Goal: Information Seeking & Learning: Compare options

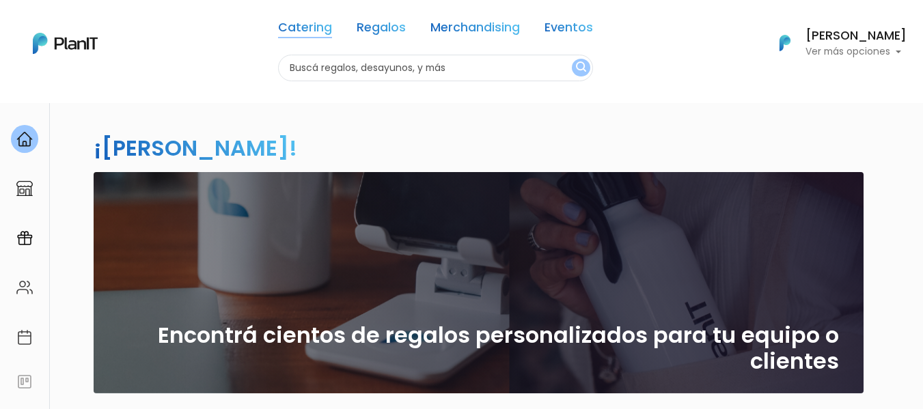
click at [315, 31] on link "Catering" at bounding box center [305, 30] width 54 height 16
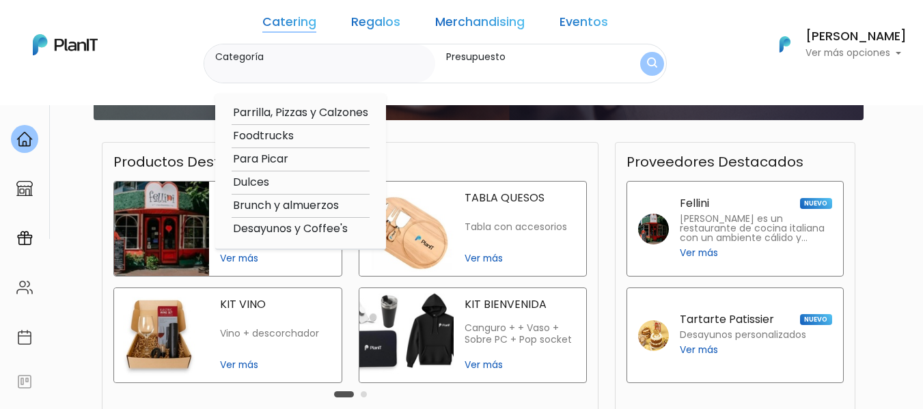
scroll to position [68, 0]
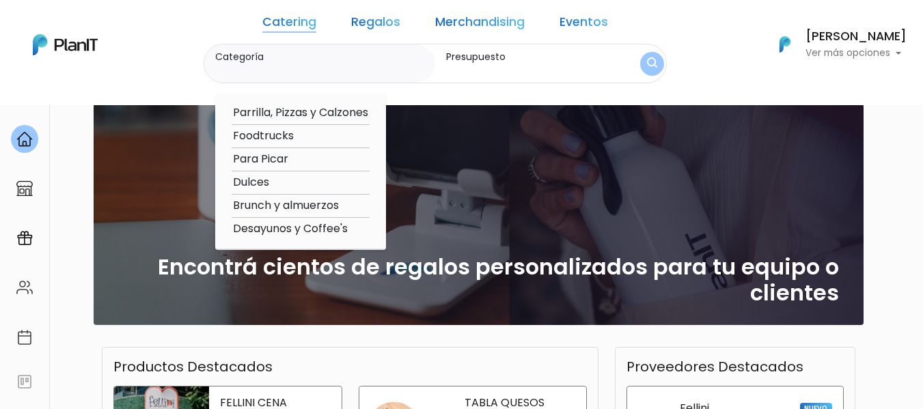
click at [338, 228] on option "Desayunos y Coffee's" at bounding box center [300, 229] width 138 height 17
type input "Desayunos y Coffee's"
type input "$0 - $1000"
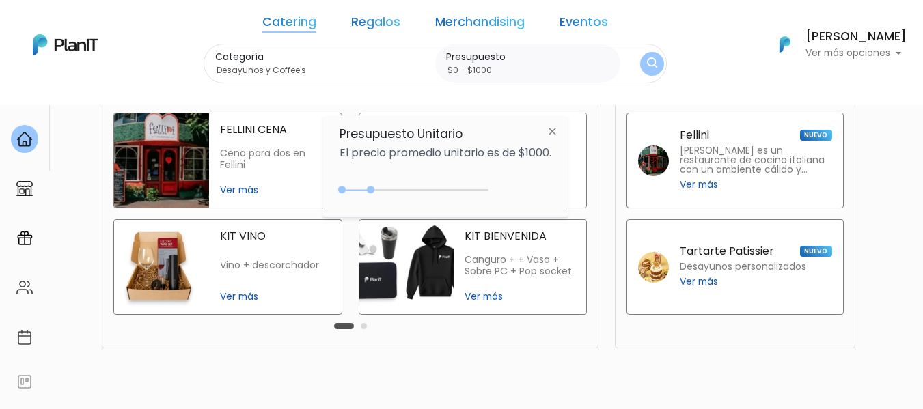
scroll to position [417, 0]
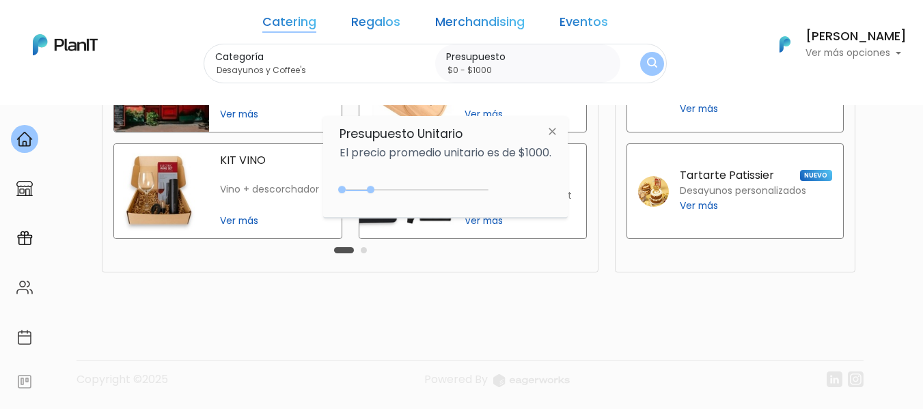
click at [363, 246] on div "Carousel Pagination" at bounding box center [351, 250] width 40 height 16
click at [22, 148] on div at bounding box center [24, 139] width 27 height 28
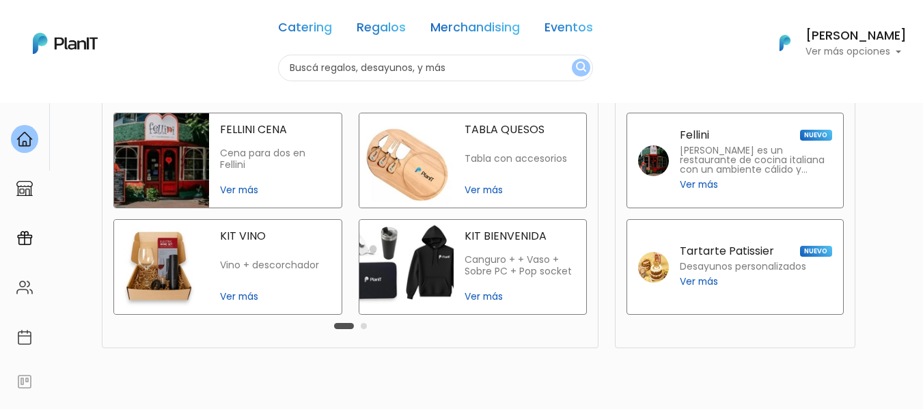
scroll to position [417, 0]
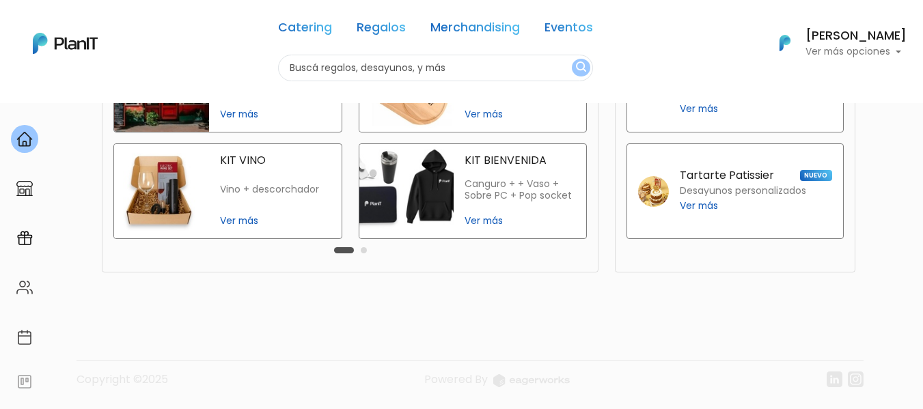
click at [363, 247] on button "Carousel Page 2" at bounding box center [364, 250] width 6 height 6
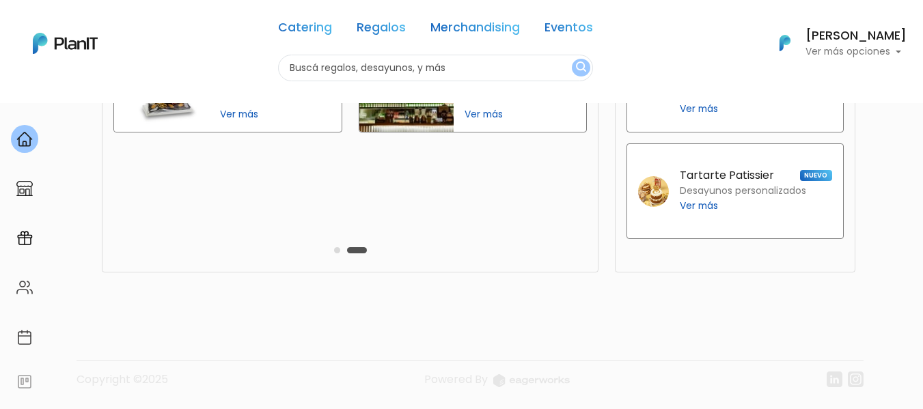
scroll to position [212, 0]
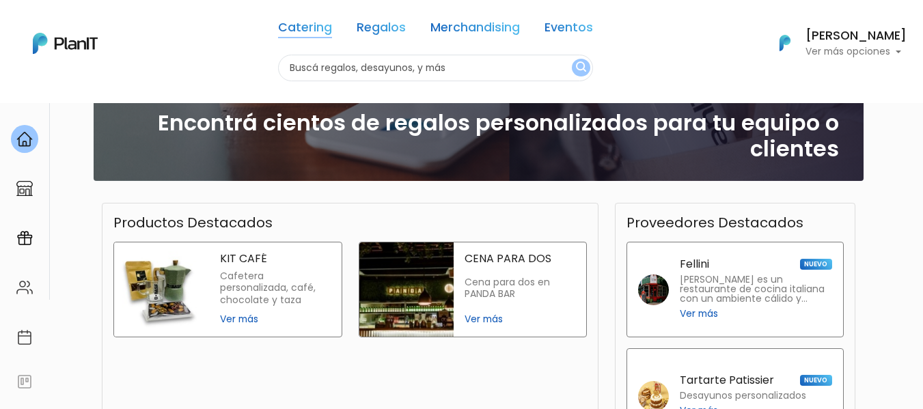
click at [318, 29] on link "Catering" at bounding box center [305, 30] width 54 height 16
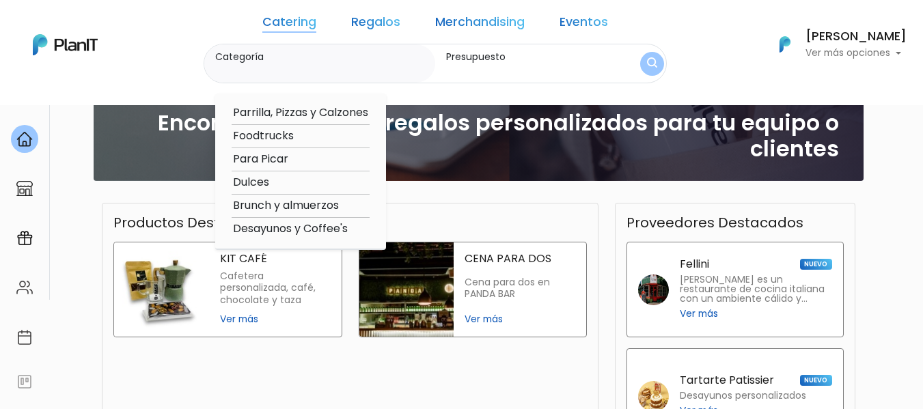
click at [305, 229] on option "Desayunos y Coffee's" at bounding box center [300, 229] width 138 height 17
type input "Desayunos y Coffee's"
type input "$0 - $1000"
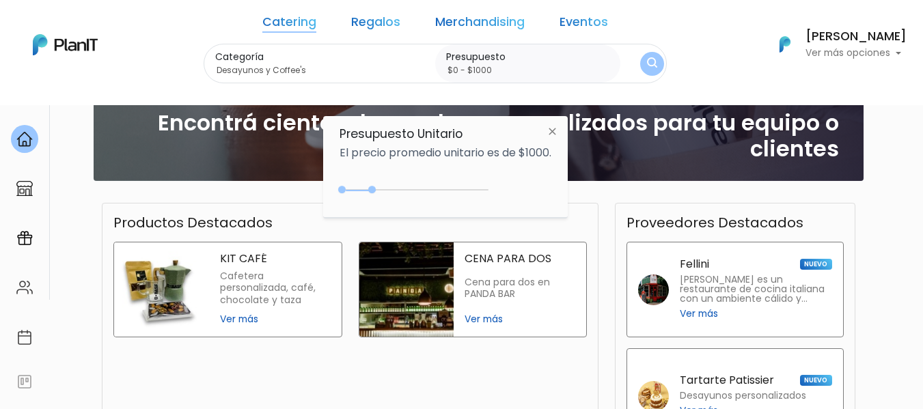
click at [375, 191] on div "0 : 1050 0 1050" at bounding box center [416, 193] width 143 height 14
click at [391, 188] on div "0 : 1600 0 1600" at bounding box center [416, 193] width 143 height 14
click at [369, 188] on div "0 : 1600 0 1600" at bounding box center [416, 193] width 143 height 14
click at [554, 130] on img at bounding box center [551, 131] width 25 height 25
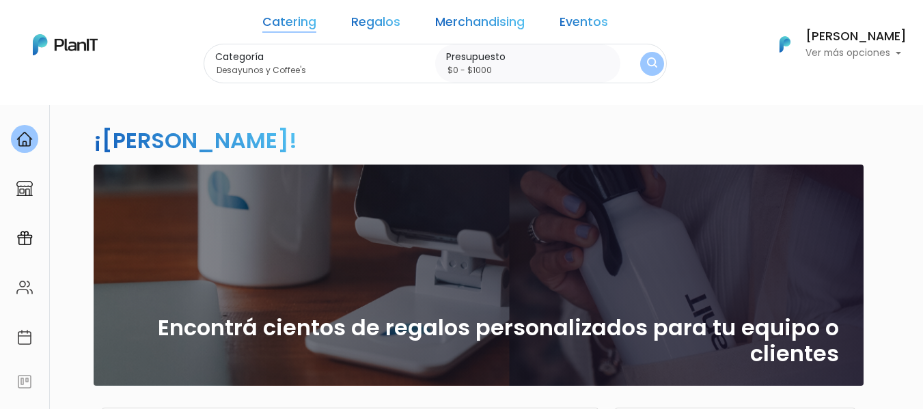
scroll to position [0, 0]
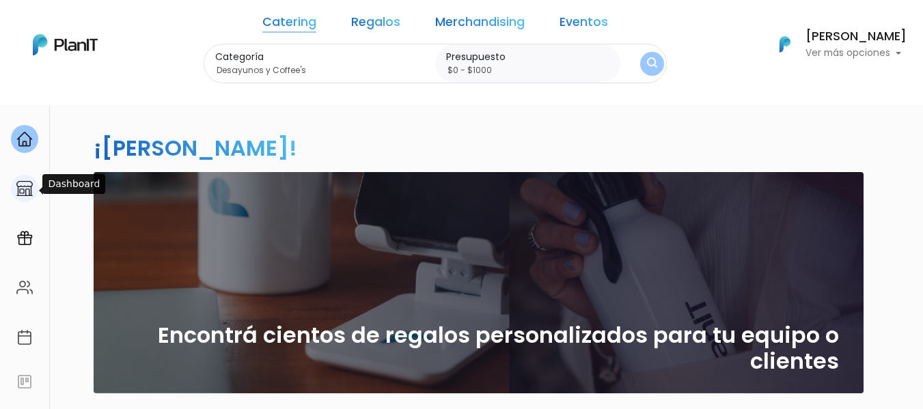
click at [21, 190] on img at bounding box center [24, 188] width 16 height 16
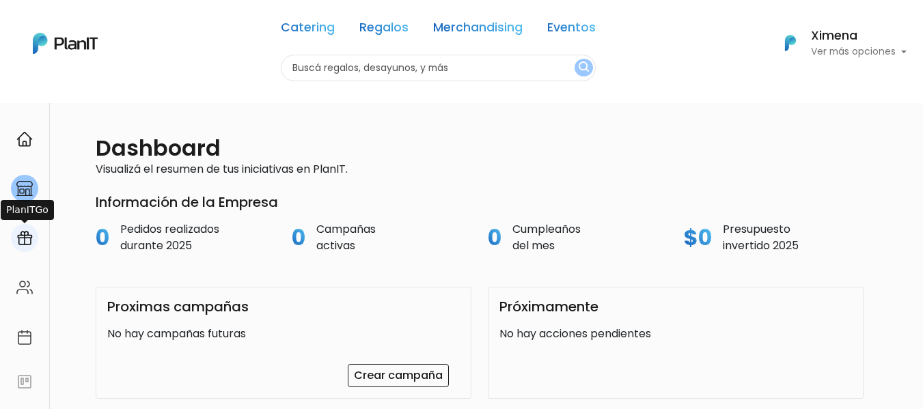
click at [25, 238] on img at bounding box center [24, 238] width 16 height 16
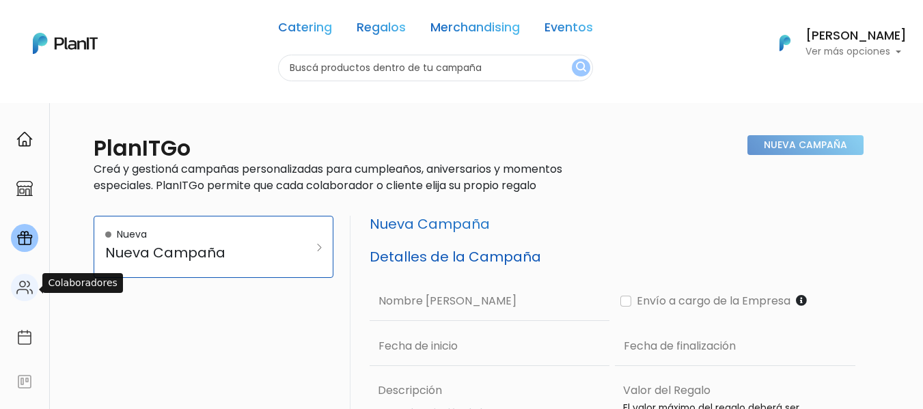
click at [23, 280] on img at bounding box center [24, 287] width 16 height 16
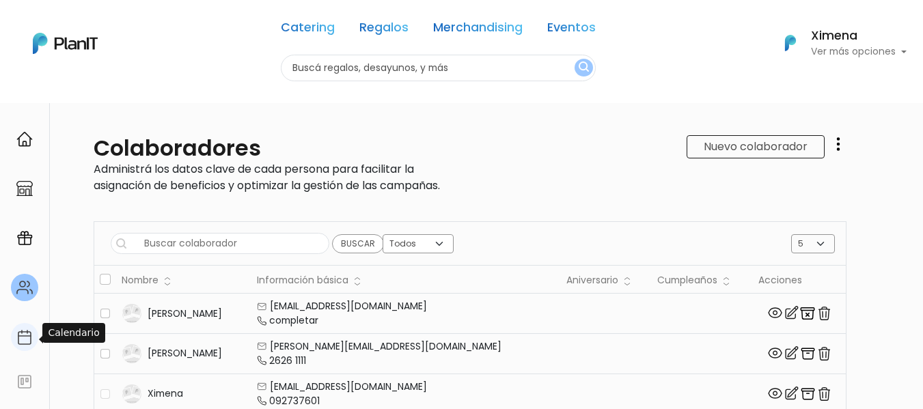
click at [24, 340] on img at bounding box center [24, 337] width 16 height 16
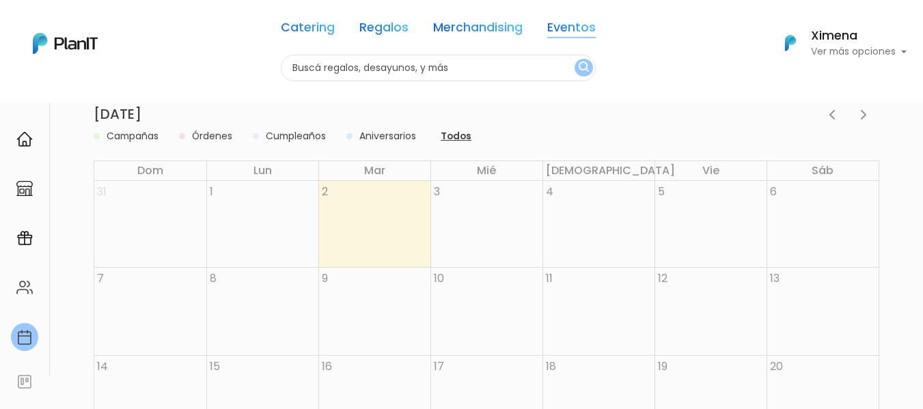
click at [559, 30] on link "Eventos" at bounding box center [571, 30] width 48 height 16
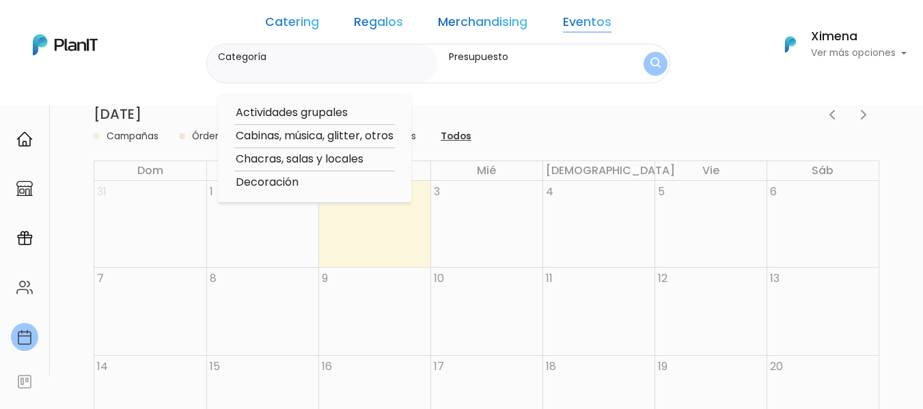
click at [324, 111] on option "Actividades grupales" at bounding box center [314, 112] width 160 height 17
type input "Actividades grupales"
type input "$0 - $1000"
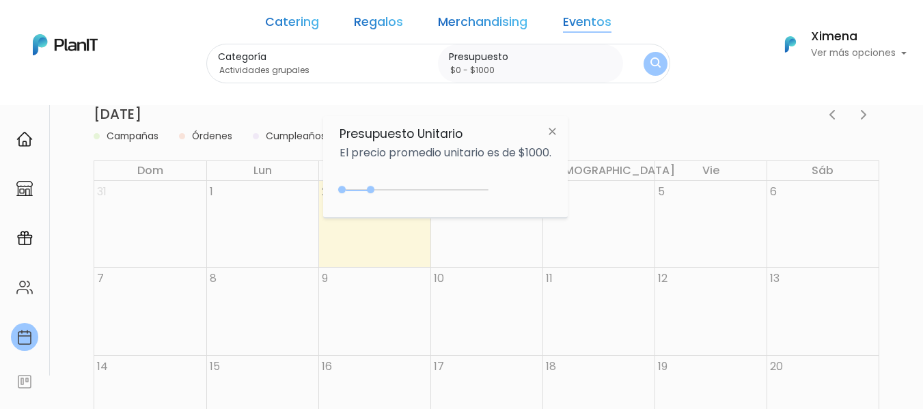
click at [561, 128] on img at bounding box center [551, 131] width 25 height 25
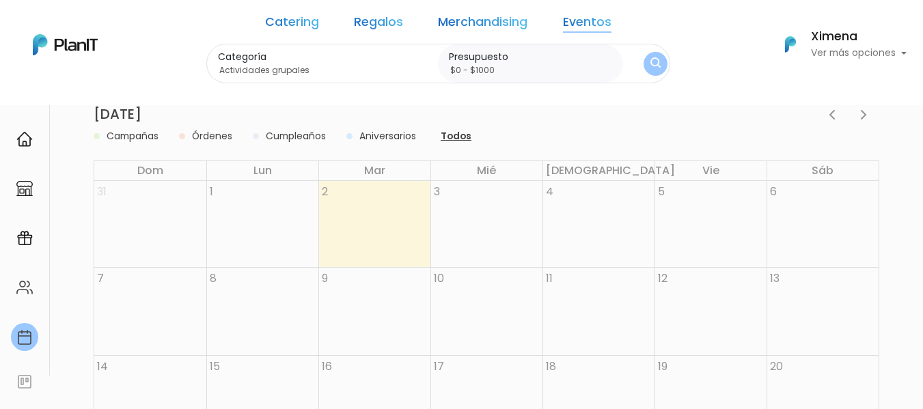
click at [384, 25] on link "Regalos" at bounding box center [378, 24] width 49 height 16
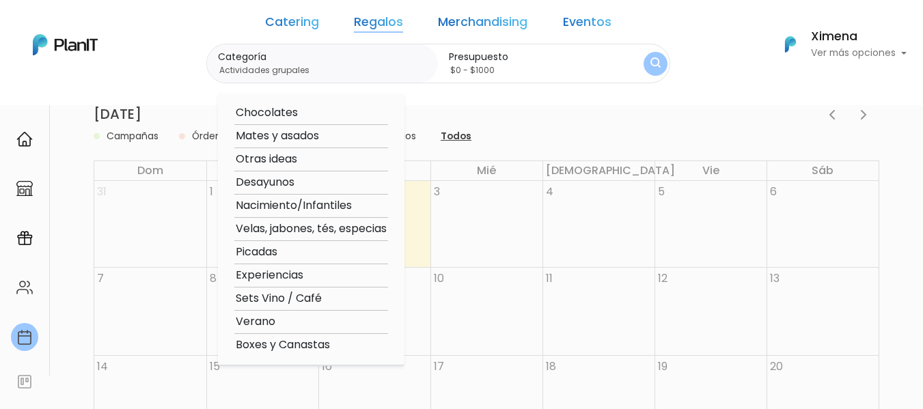
click at [516, 64] on input "$0 - $1000" at bounding box center [533, 71] width 169 height 14
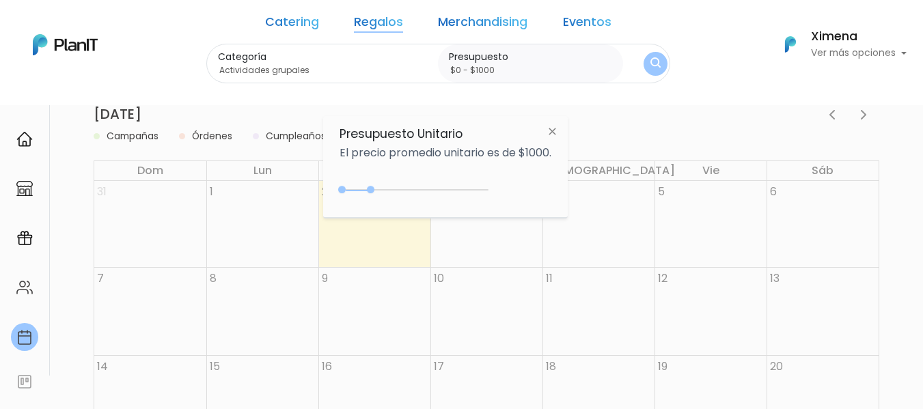
click at [650, 64] on img "submit" at bounding box center [655, 63] width 10 height 13
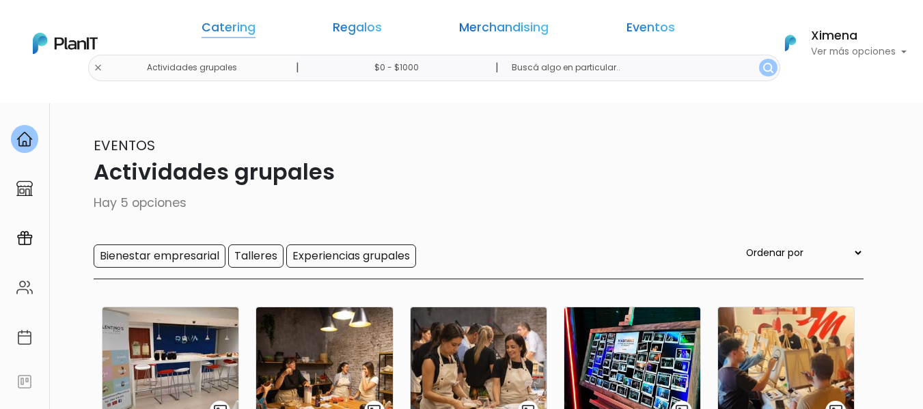
click at [255, 27] on link "Catering" at bounding box center [228, 30] width 54 height 16
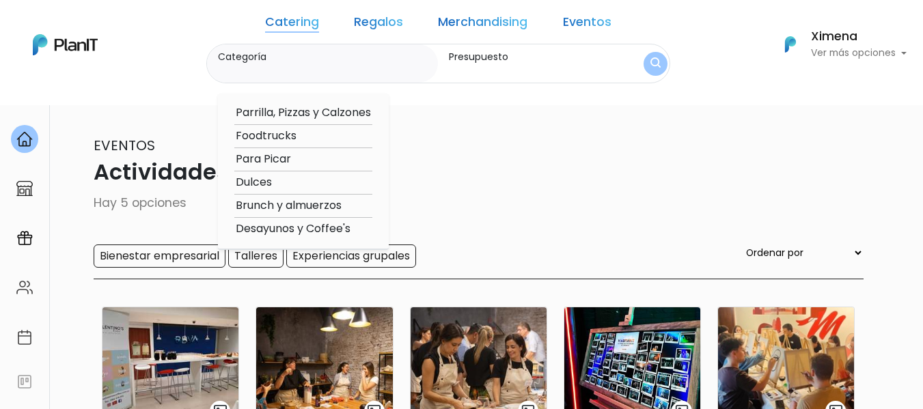
click at [300, 233] on option "Desayunos y Coffee's" at bounding box center [303, 229] width 138 height 17
type input "Desayunos y Coffee's"
type input "$0 - $1000"
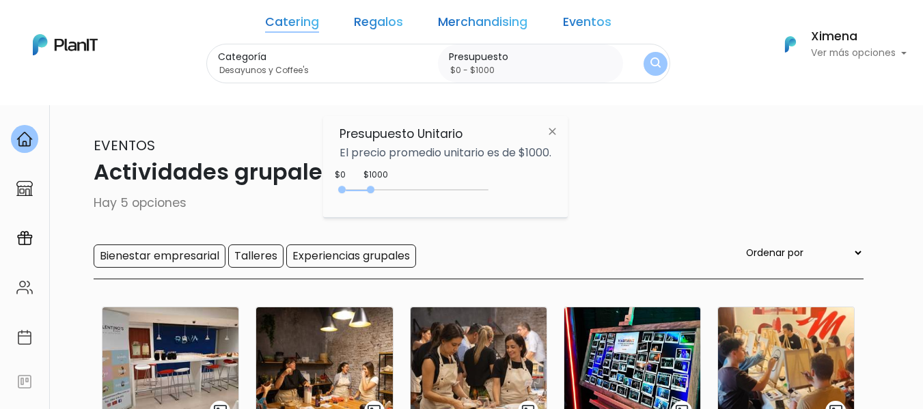
click at [643, 60] on button "submit" at bounding box center [655, 64] width 24 height 24
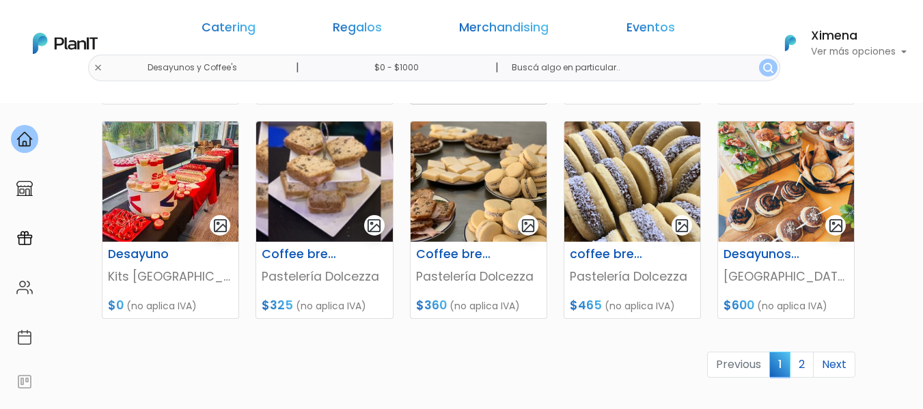
scroll to position [751, 0]
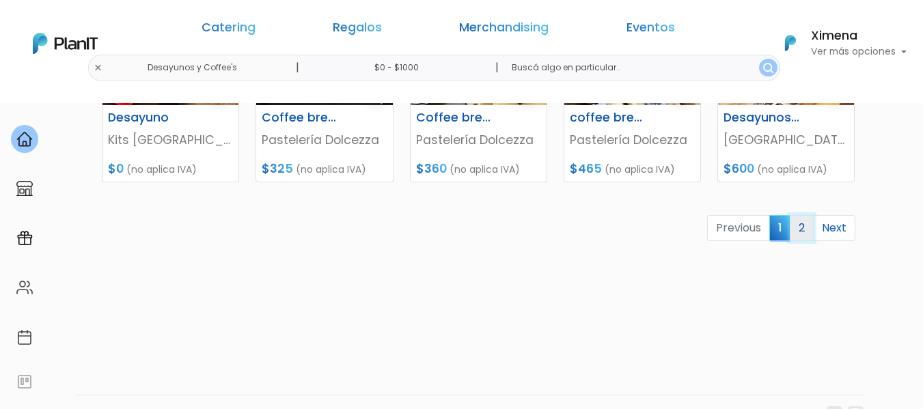
click at [807, 217] on link "2" at bounding box center [801, 228] width 24 height 26
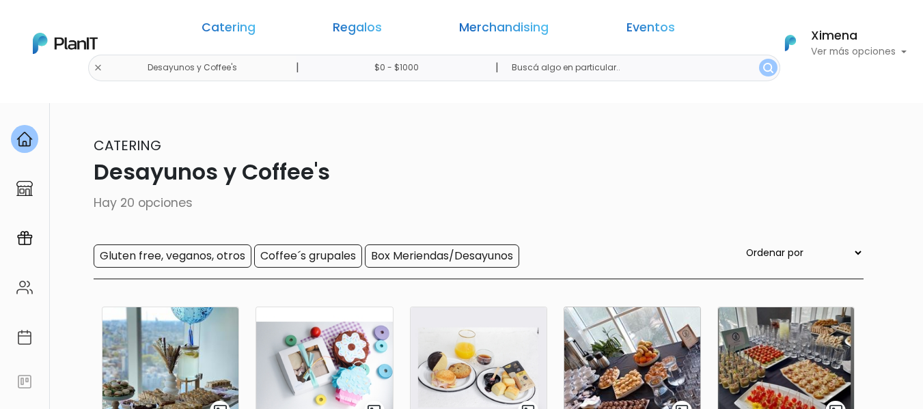
scroll to position [137, 0]
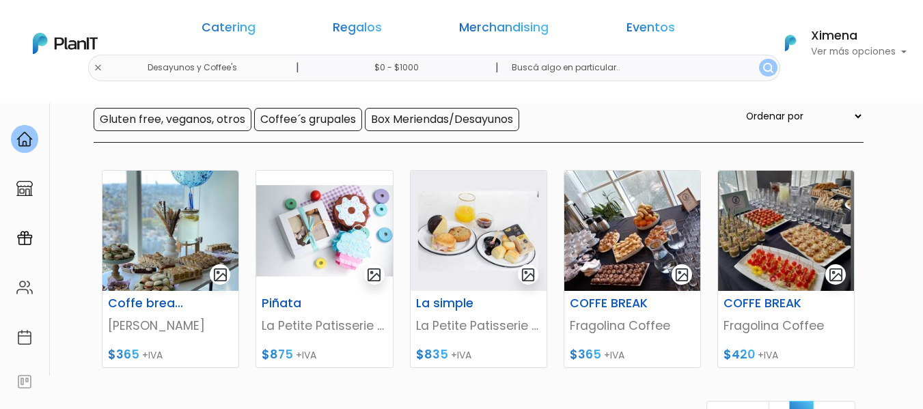
click at [205, 64] on div "Catering Regalos Merchandising Eventos Desayunos y Coffee's | $0 - $1000 | Cate…" at bounding box center [461, 43] width 923 height 76
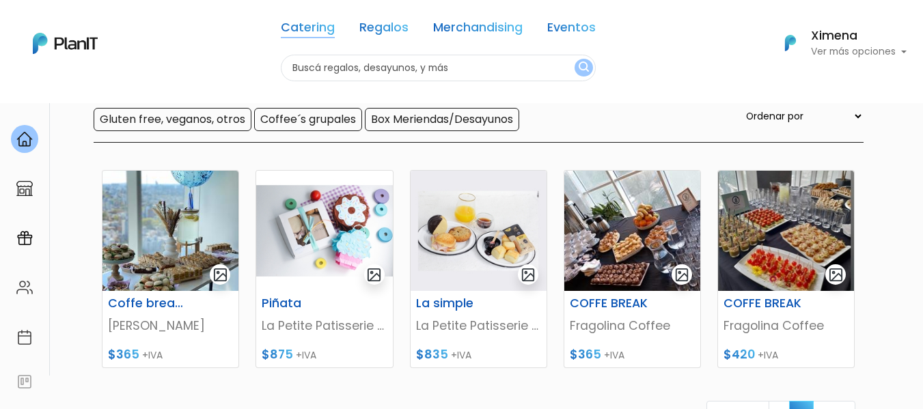
click at [315, 29] on link "Catering" at bounding box center [308, 30] width 54 height 16
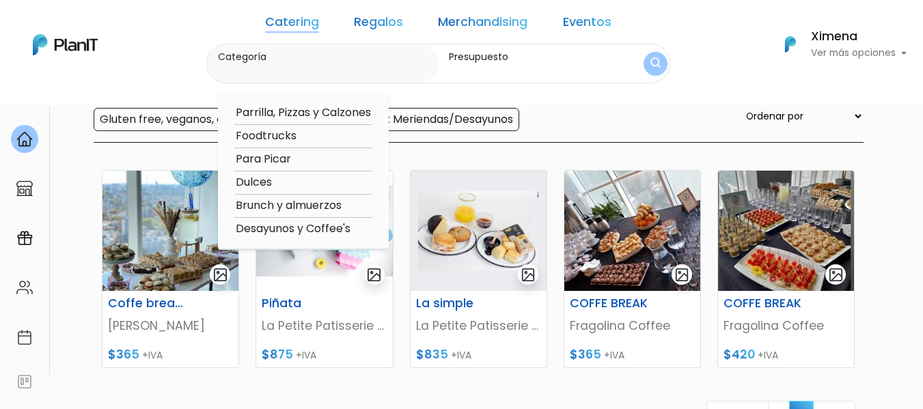
click at [307, 133] on option "Foodtrucks" at bounding box center [303, 136] width 138 height 17
type input "Foodtrucks"
type input "$0 - $1000"
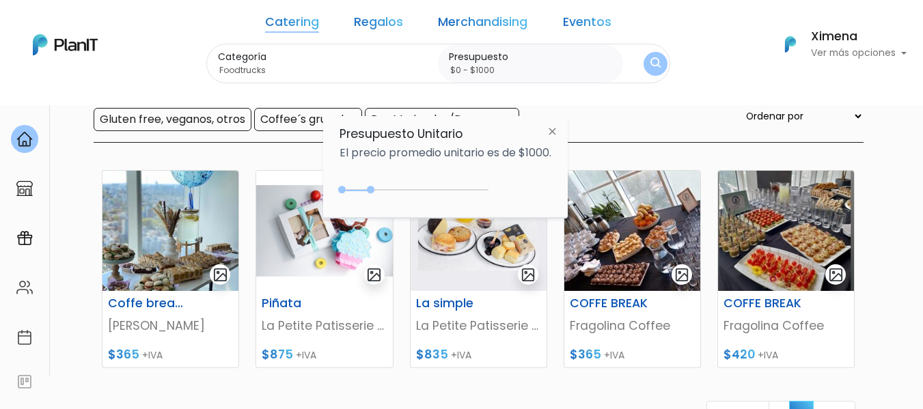
click at [650, 59] on img "submit" at bounding box center [655, 63] width 10 height 13
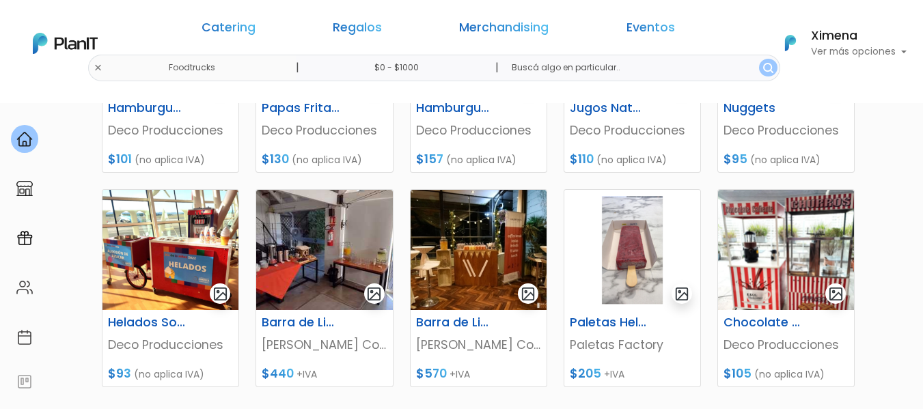
scroll to position [683, 0]
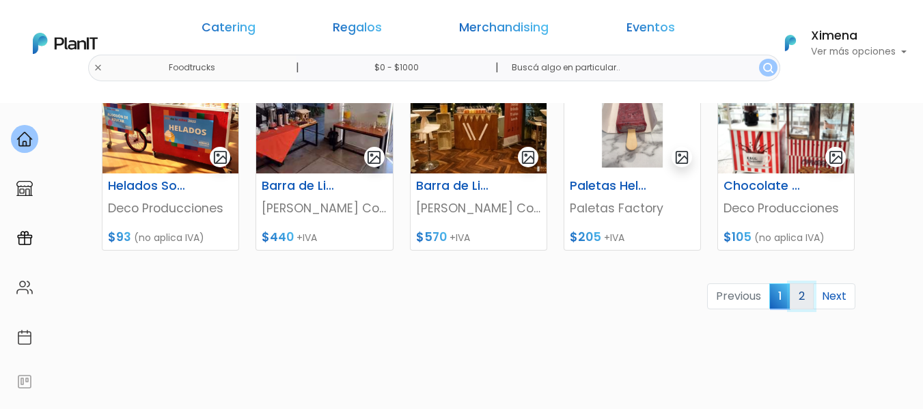
click at [800, 286] on link "2" at bounding box center [801, 296] width 24 height 26
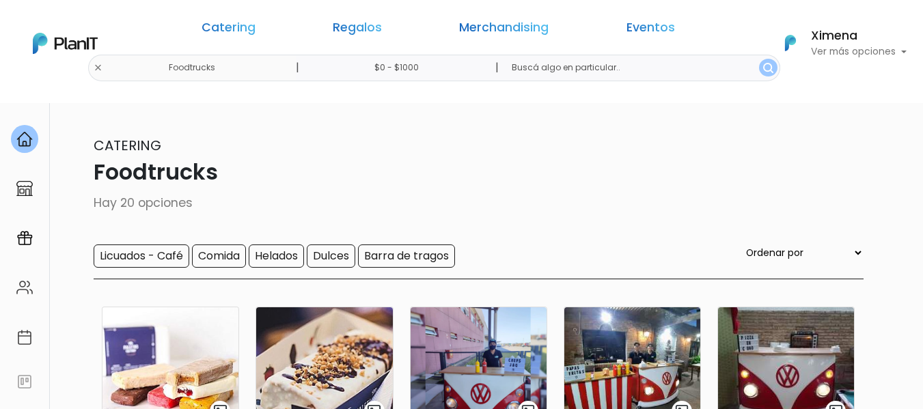
scroll to position [137, 0]
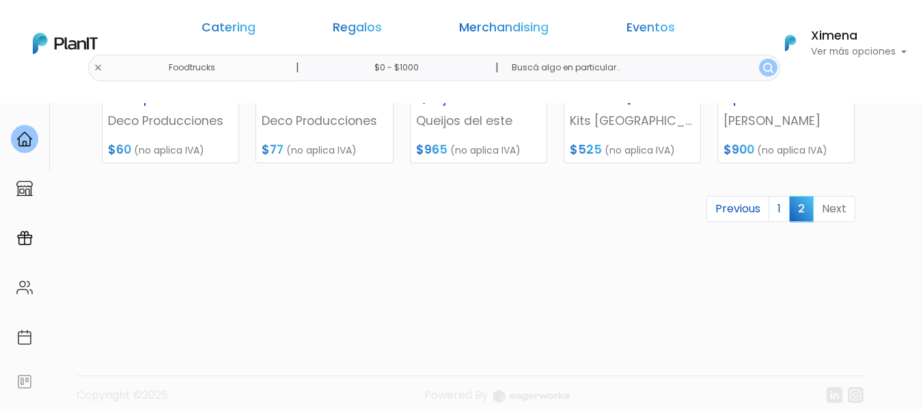
scroll to position [137, 0]
